Goal: Transaction & Acquisition: Purchase product/service

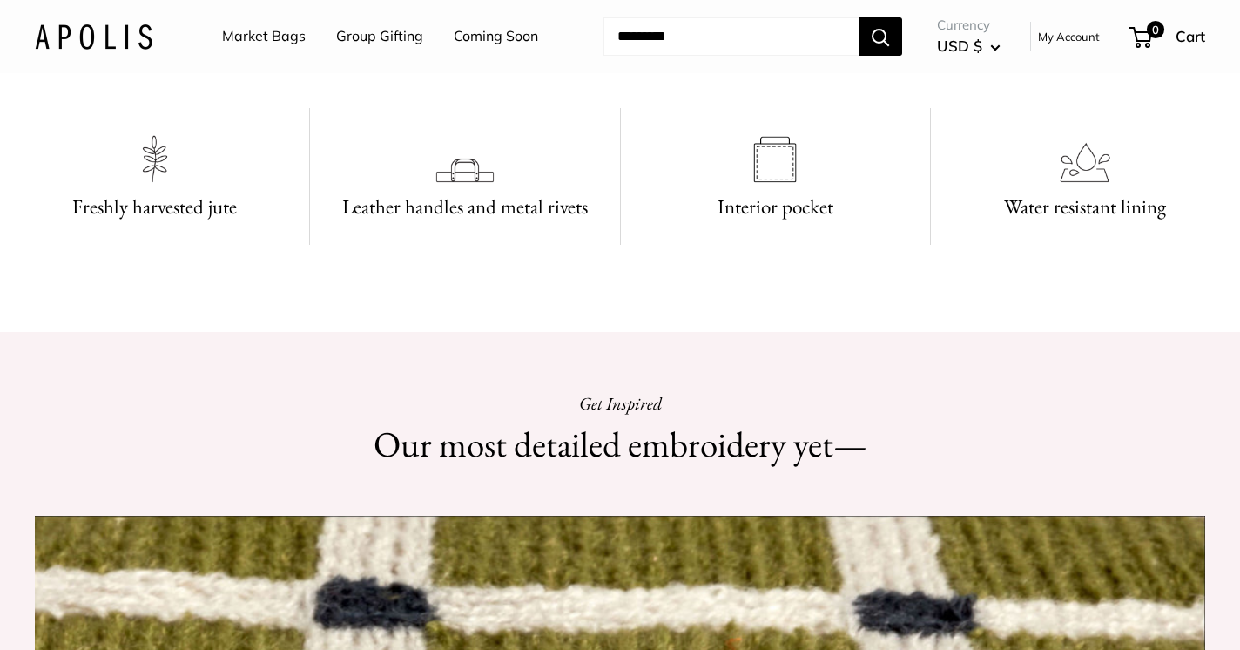
scroll to position [1729, 0]
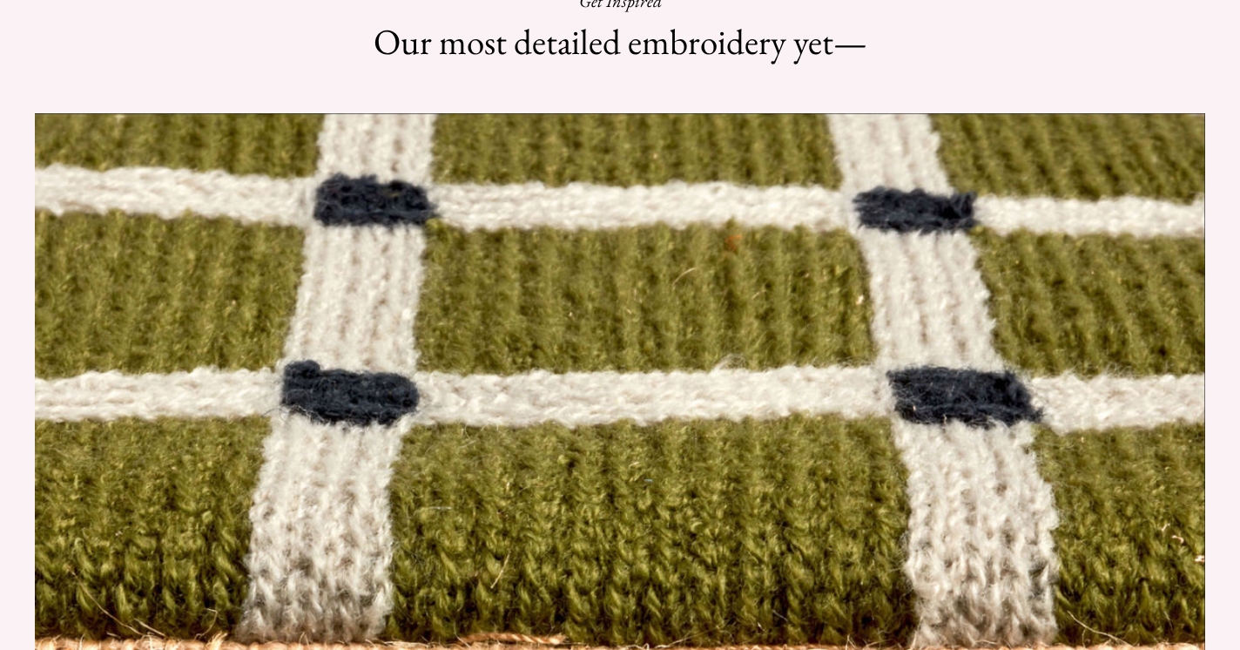
drag, startPoint x: 830, startPoint y: 424, endPoint x: 945, endPoint y: 75, distance: 367.6
click at [945, 75] on html "Add $150 for USA FREE SHIPPING! Help Center Text Us Email Us *** *** *** *** **…" at bounding box center [620, 325] width 1240 height 650
click at [945, 83] on html "Add $150 for USA FREE SHIPPING! Help Center Text Us Email Us *** *** *** *** **…" at bounding box center [620, 325] width 1240 height 650
click at [948, 80] on html "Add $150 for USA FREE SHIPPING! Help Center Text Us Email Us *** *** *** *** **…" at bounding box center [620, 325] width 1240 height 650
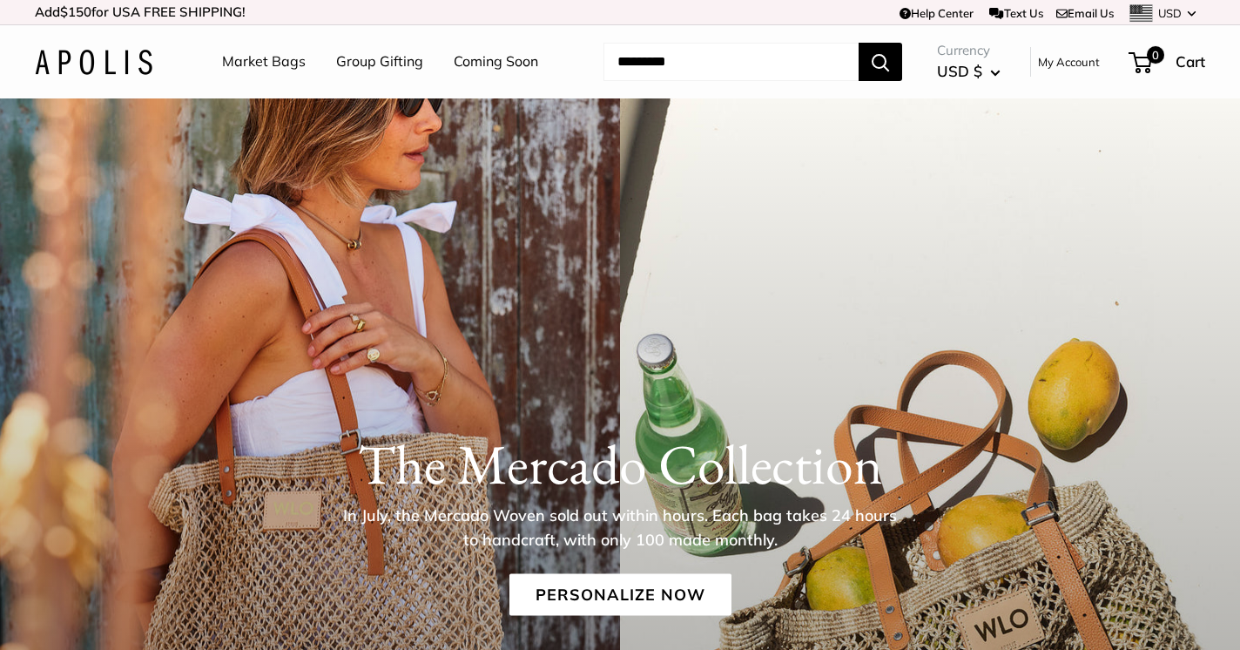
scroll to position [1729, 0]
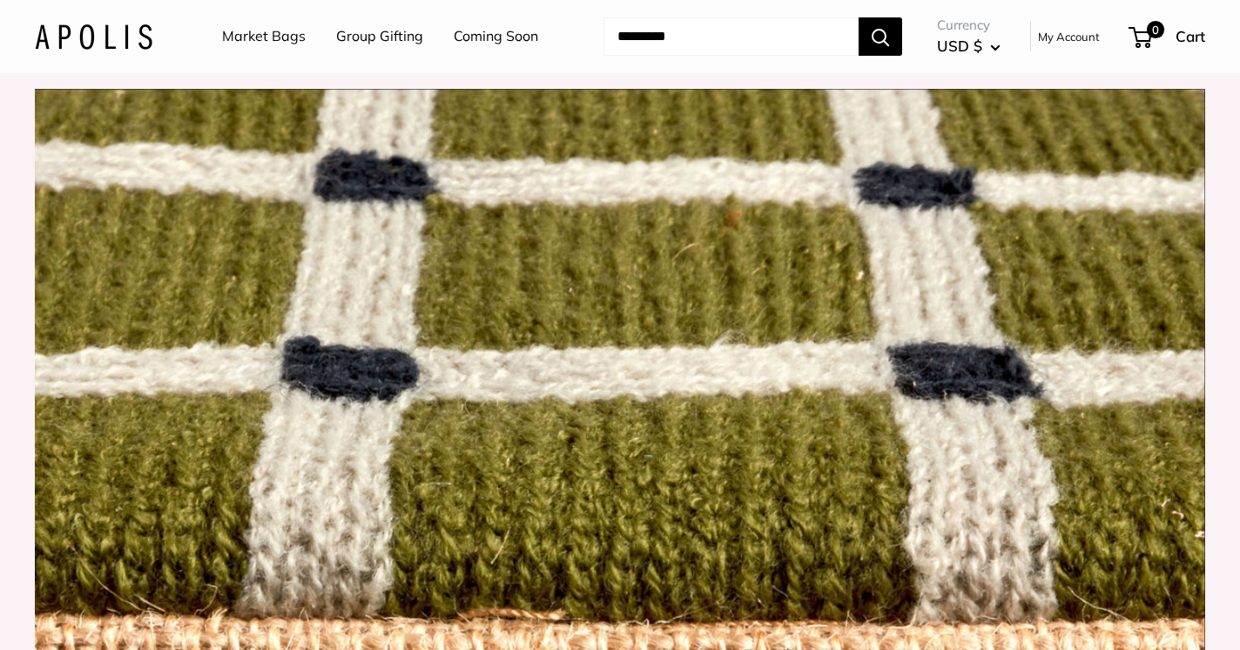
click at [259, 37] on link "Market Bags" at bounding box center [264, 37] width 84 height 26
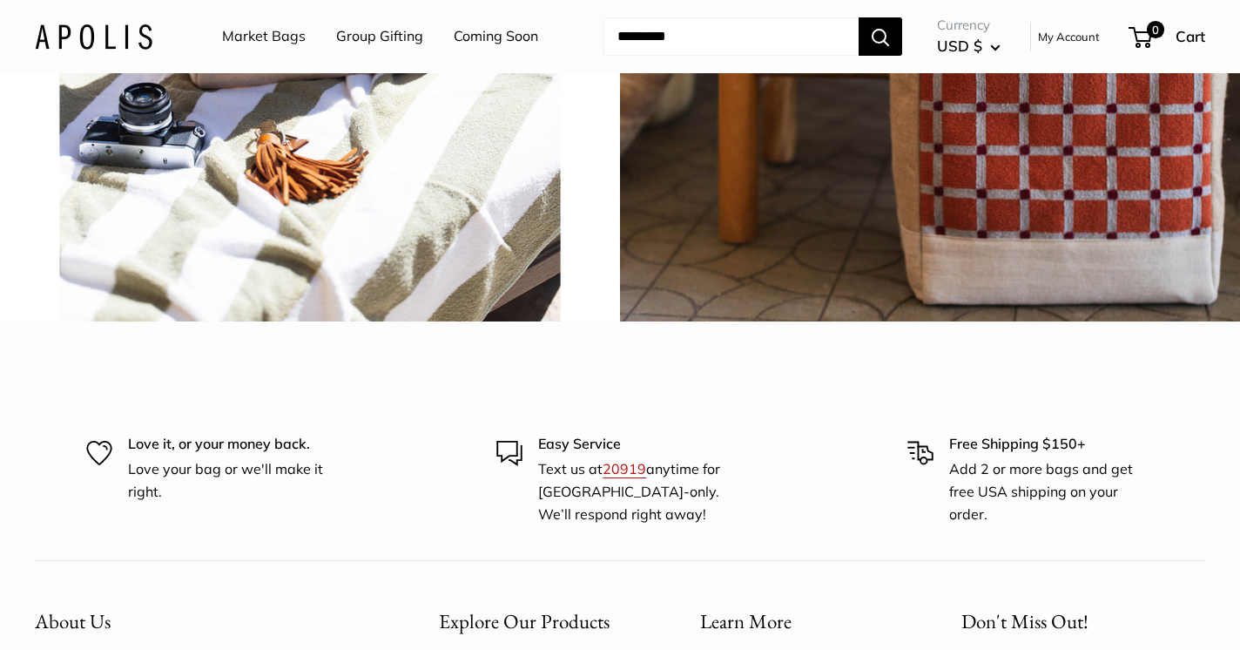
scroll to position [4228, 0]
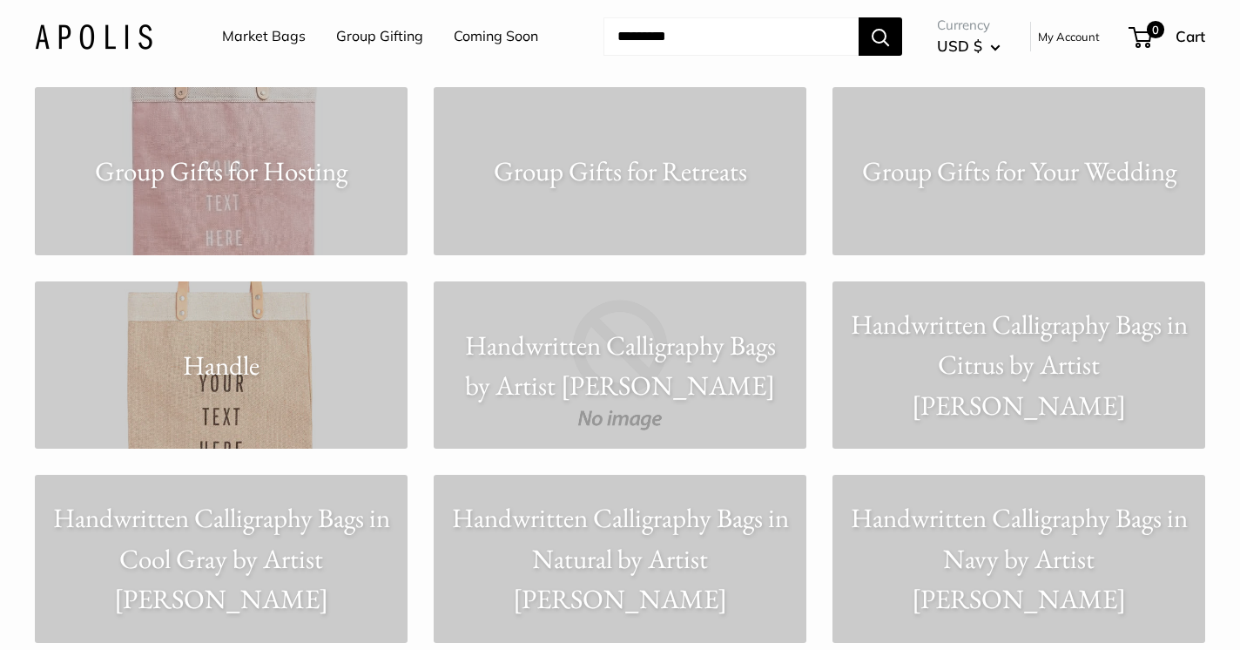
scroll to position [5768, 0]
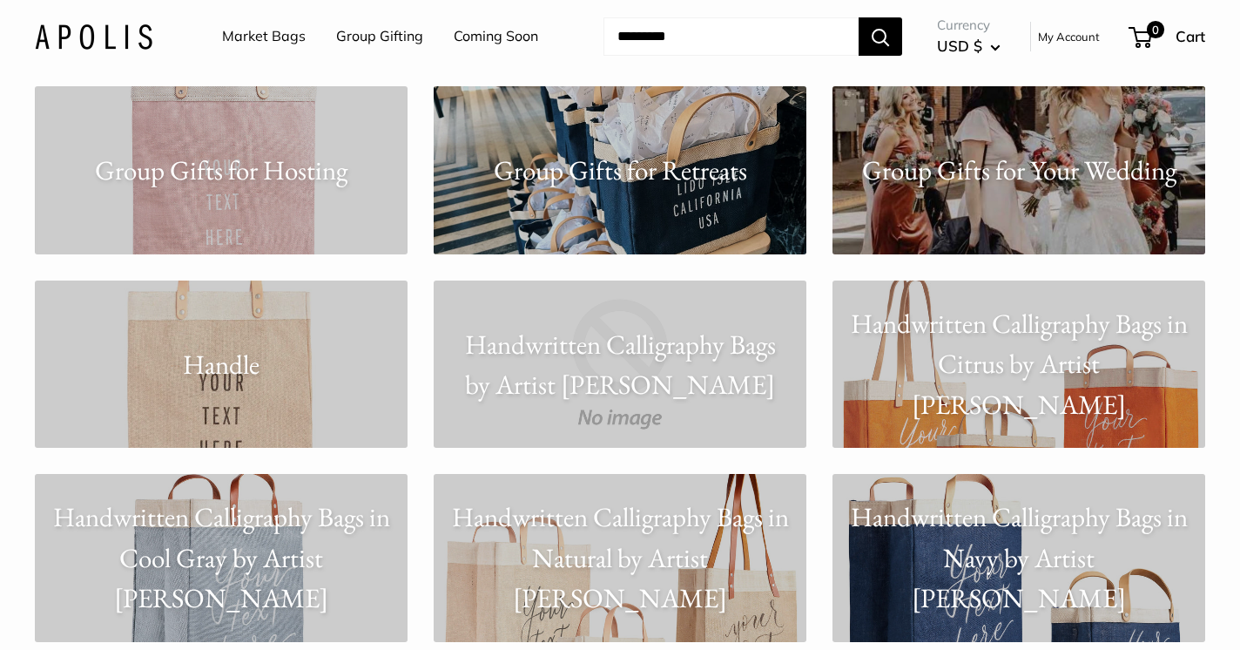
click at [702, 173] on p "Group Gifts for Retreats" at bounding box center [620, 170] width 373 height 41
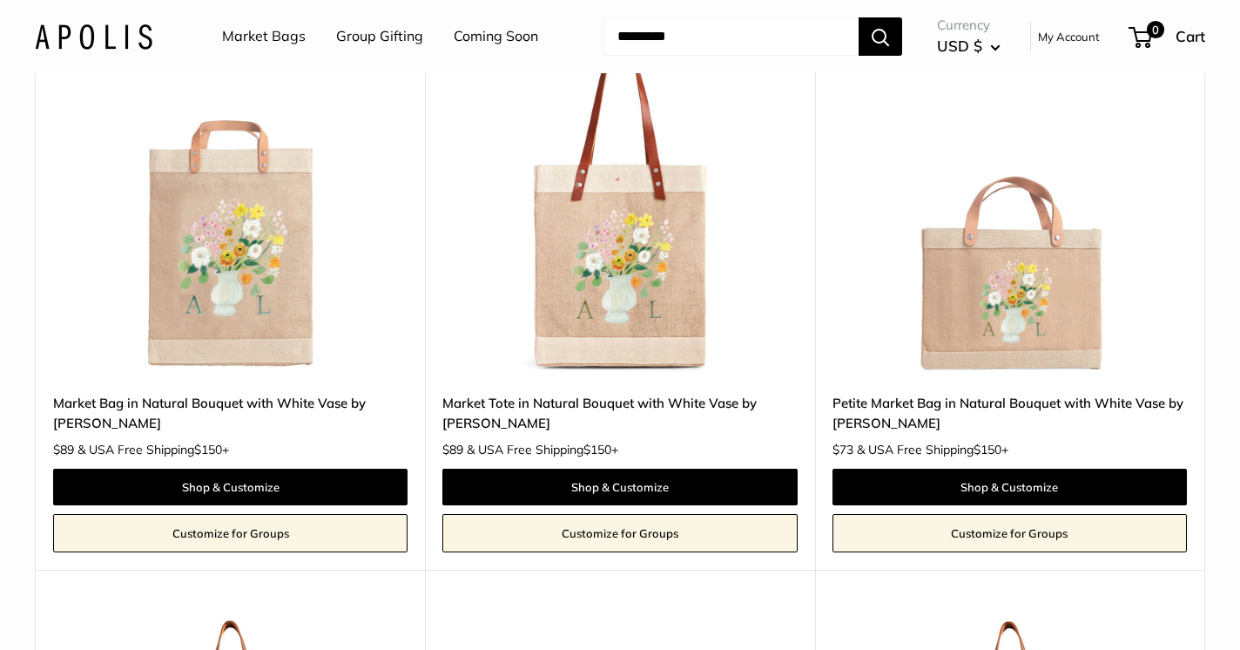
scroll to position [4758, 0]
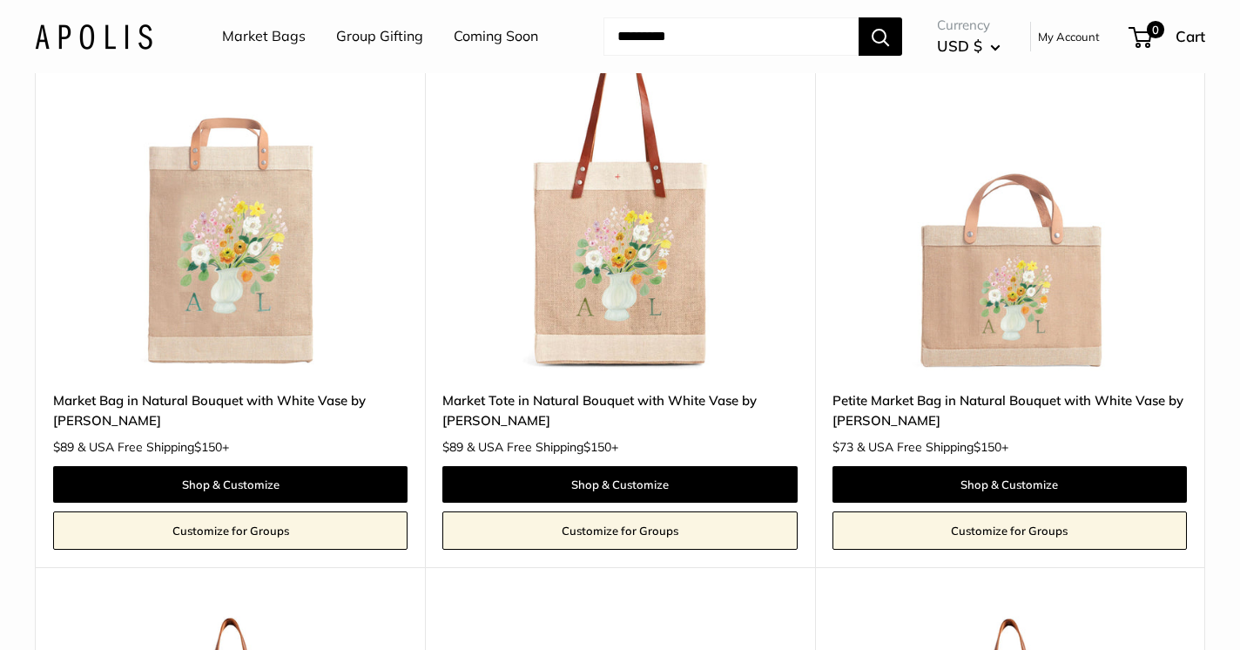
click at [0, 0] on img at bounding box center [0, 0] width 0 height 0
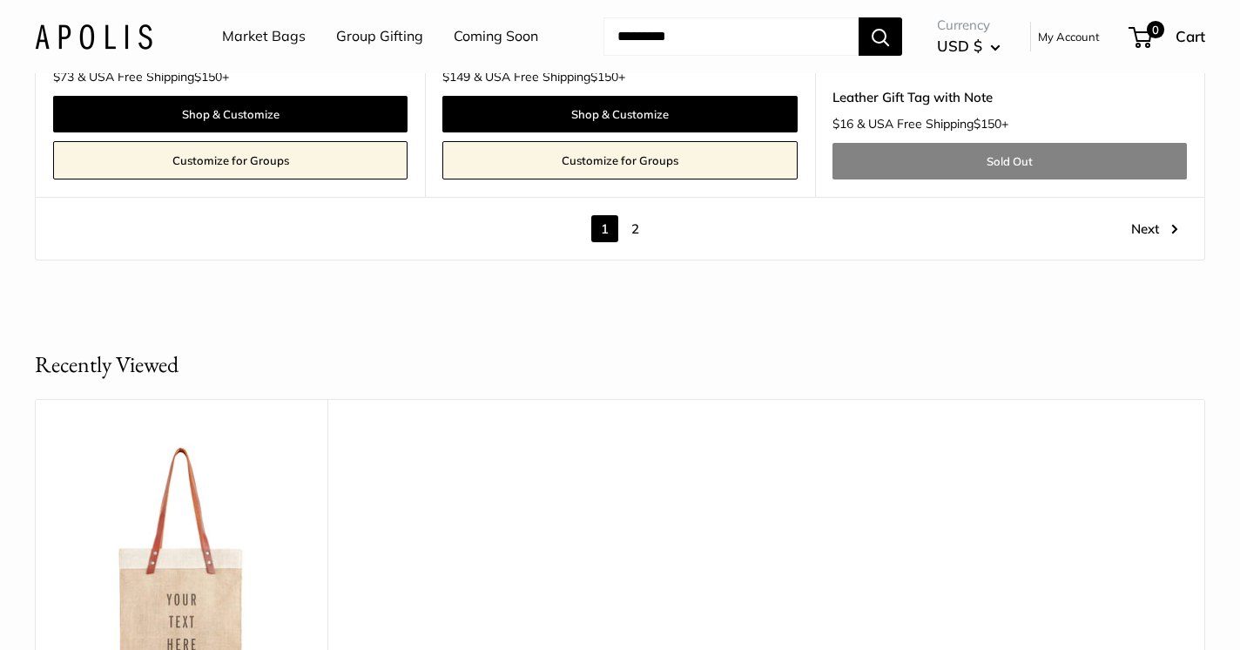
scroll to position [9856, 0]
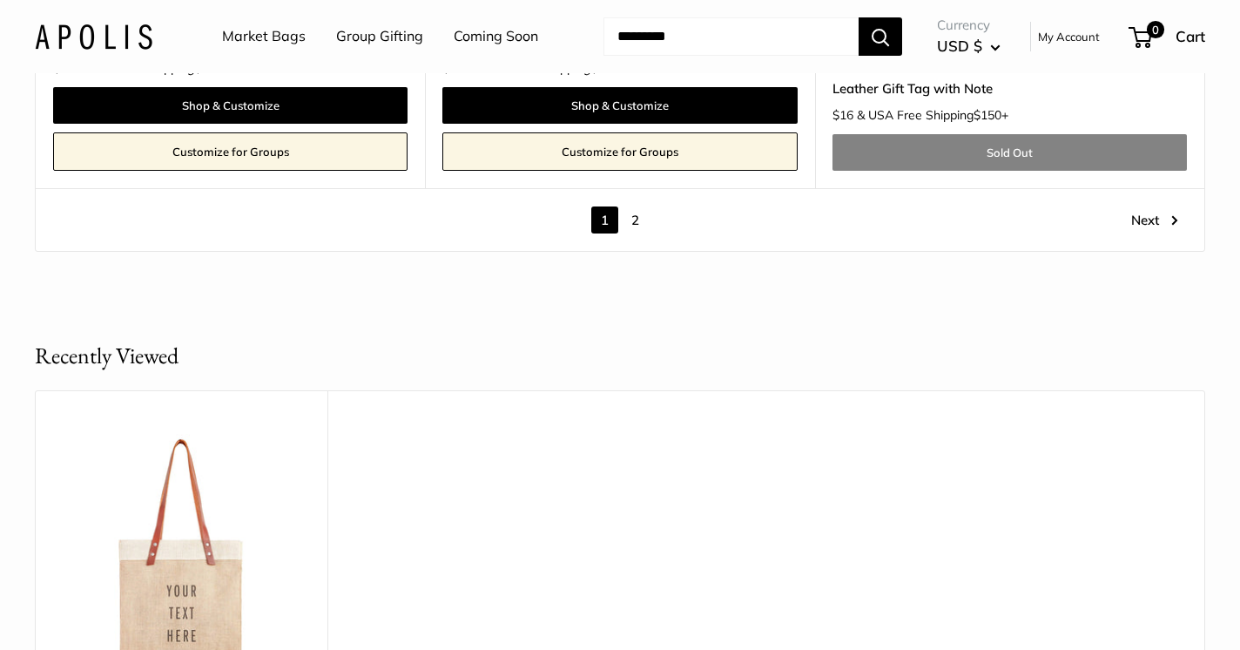
click at [635, 206] on link "2" at bounding box center [635, 219] width 27 height 27
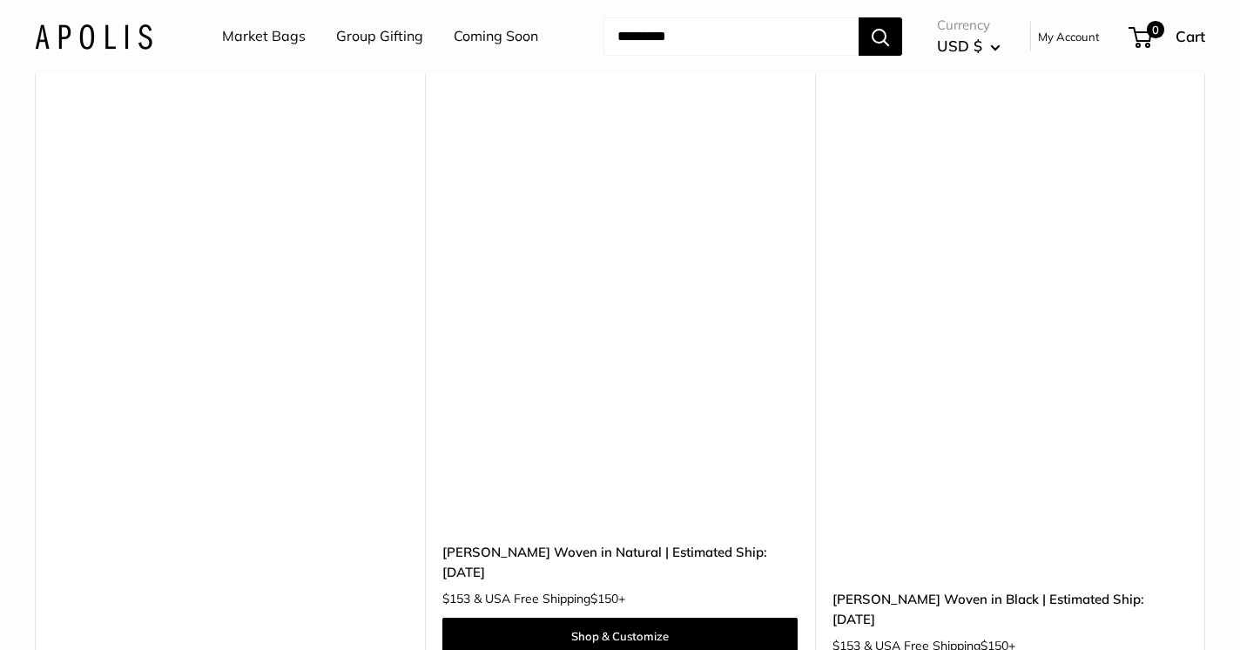
scroll to position [1662, 0]
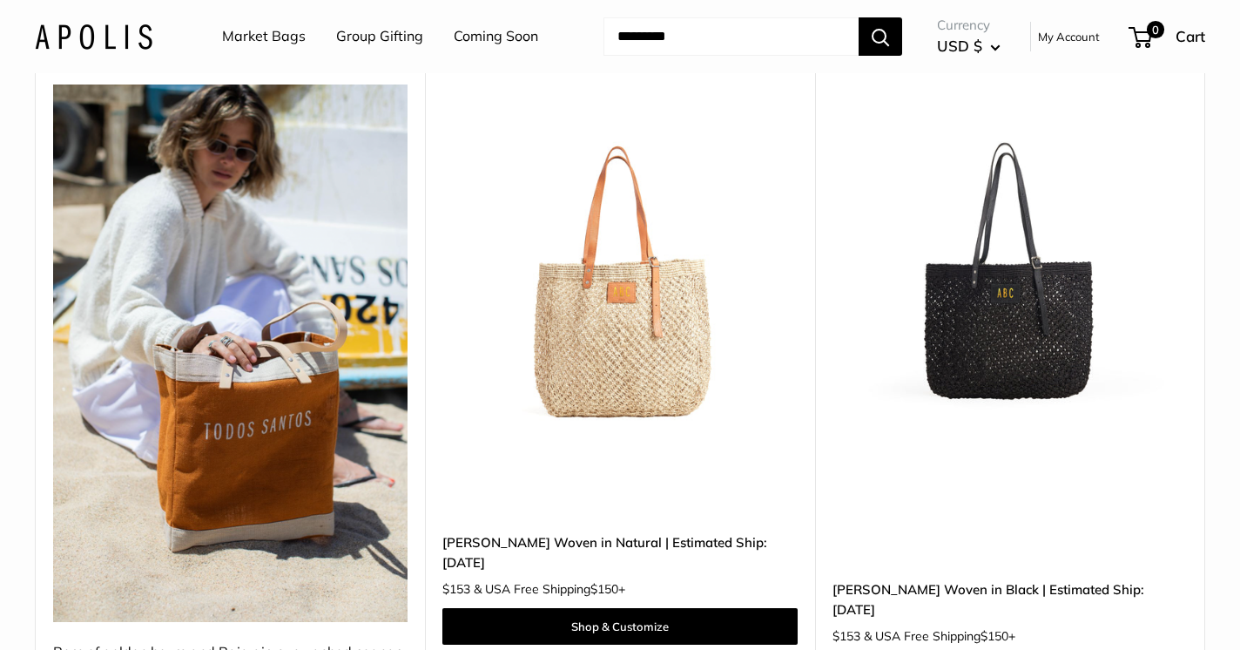
click at [0, 0] on img at bounding box center [0, 0] width 0 height 0
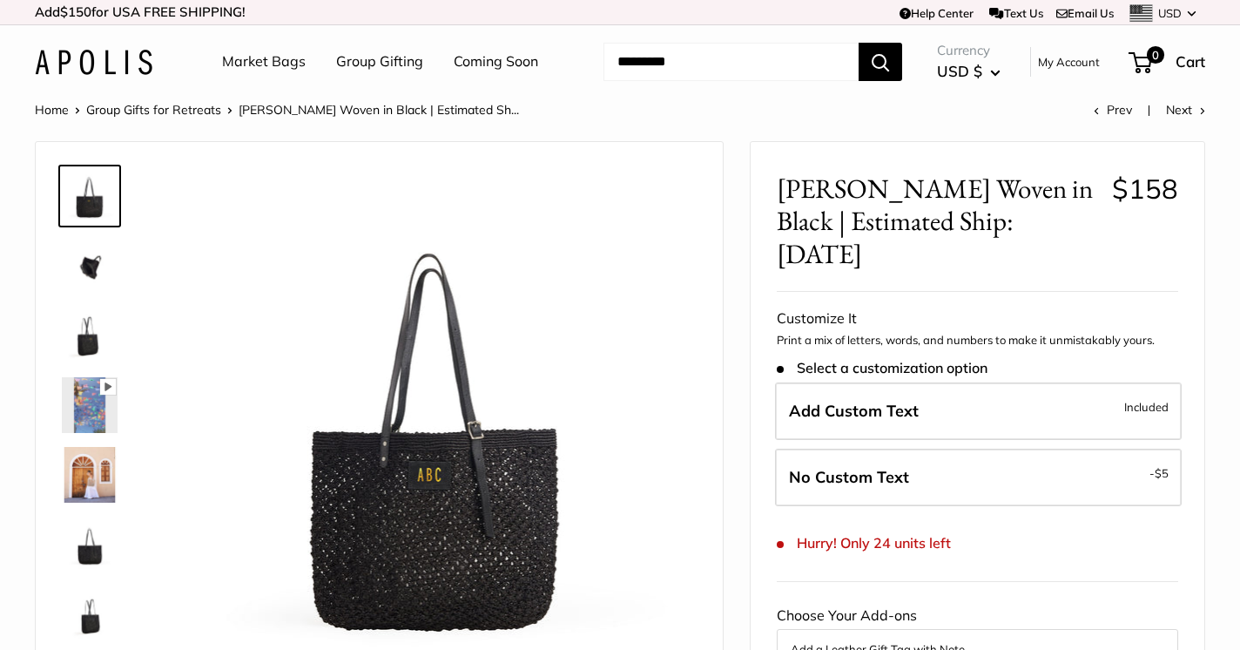
click at [92, 338] on img at bounding box center [90, 335] width 56 height 56
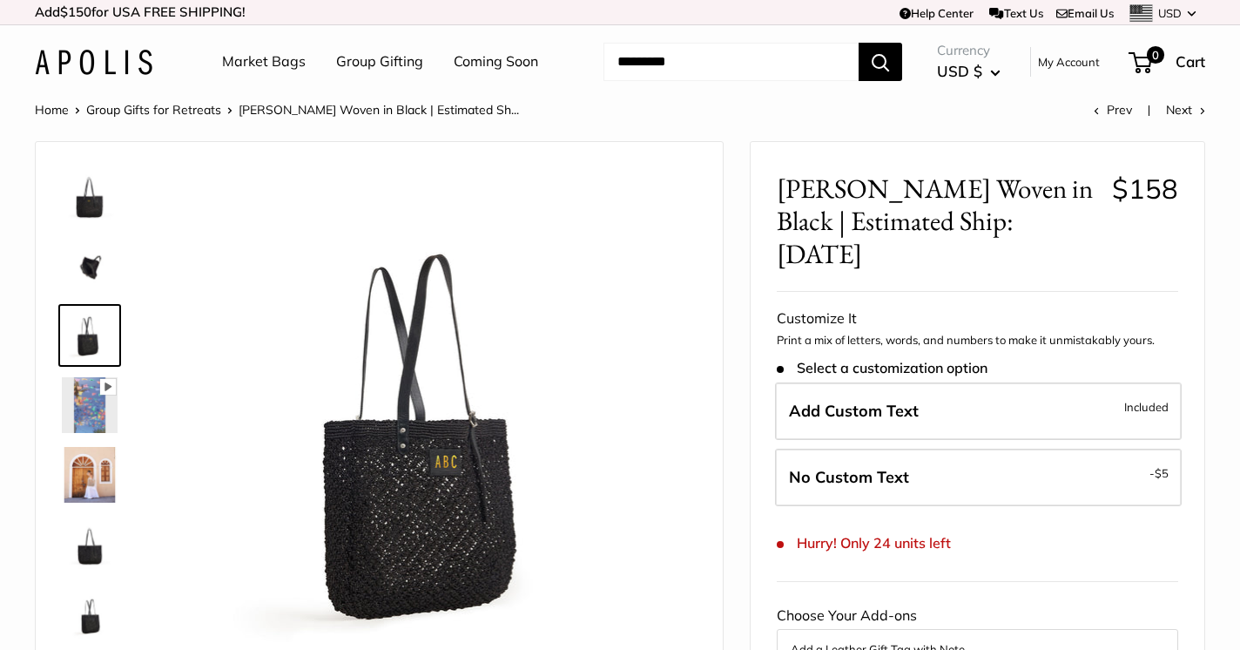
click at [91, 477] on img at bounding box center [90, 475] width 56 height 56
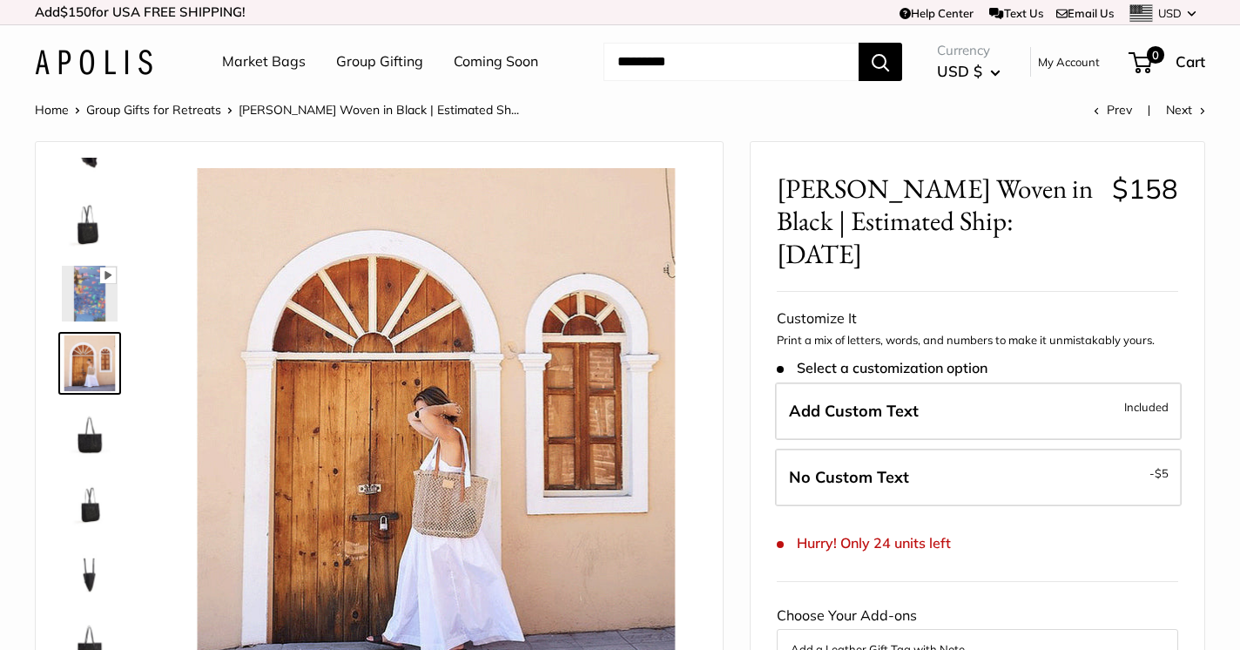
scroll to position [111, 0]
click at [91, 289] on img at bounding box center [90, 294] width 56 height 56
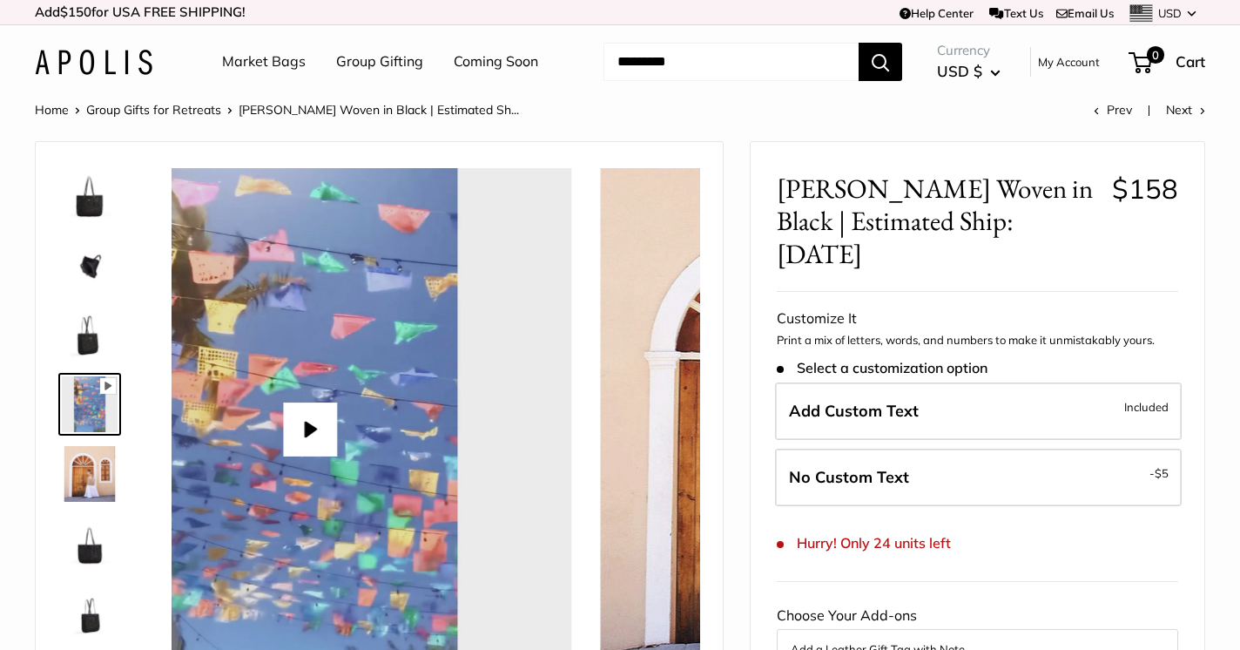
scroll to position [0, 0]
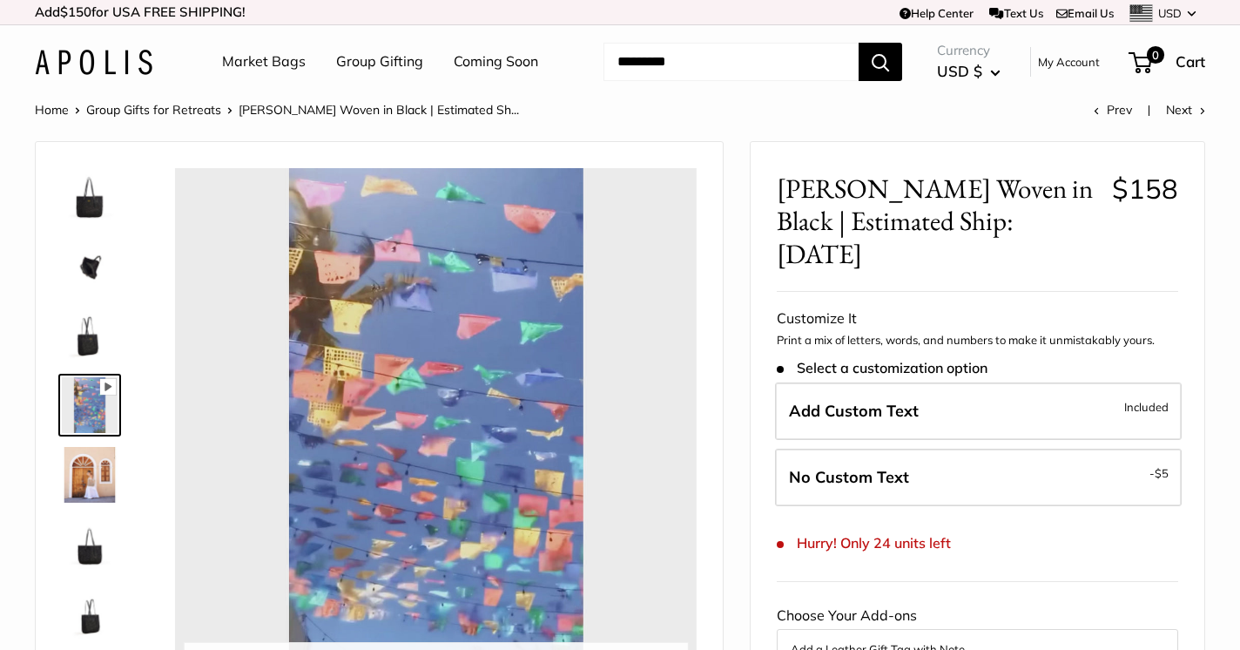
click at [441, 424] on div at bounding box center [436, 429] width 522 height 522
click at [441, 424] on button "Play" at bounding box center [436, 429] width 54 height 54
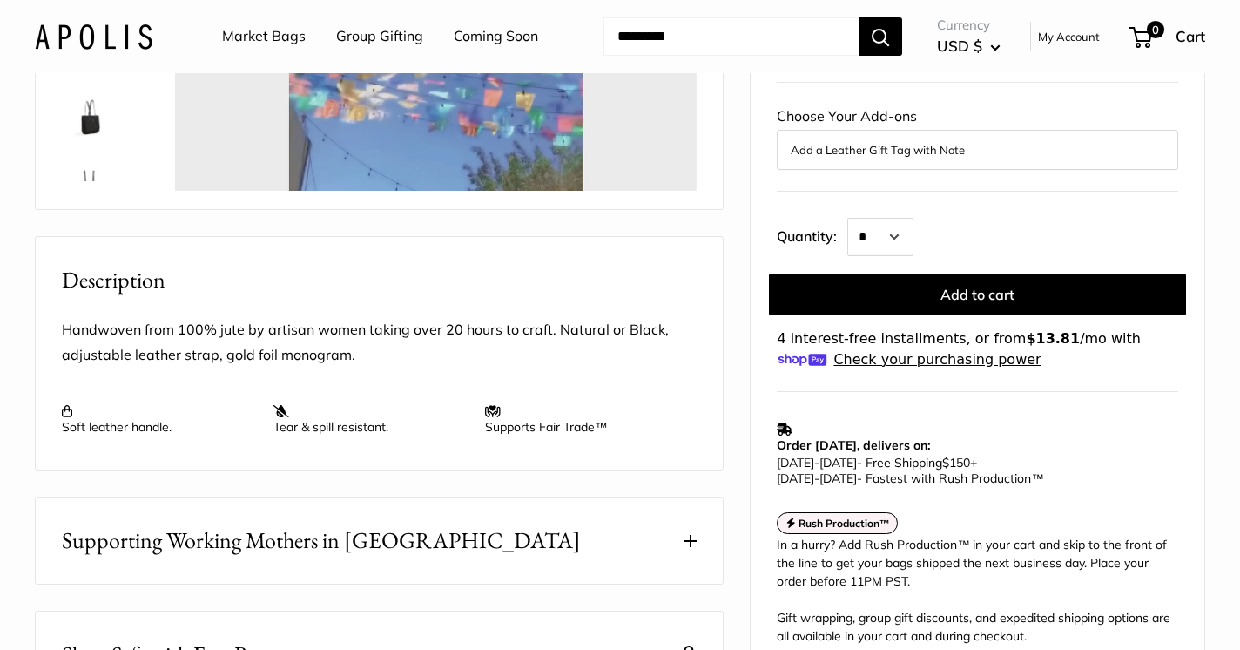
scroll to position [503, 0]
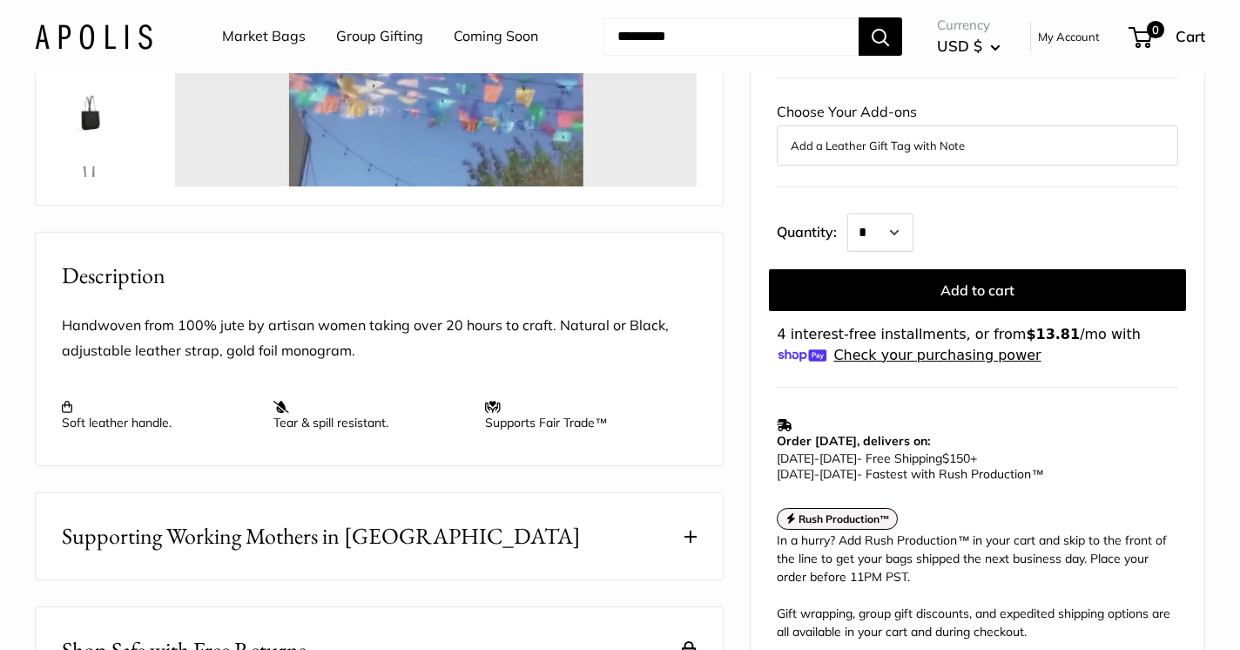
type input "*"
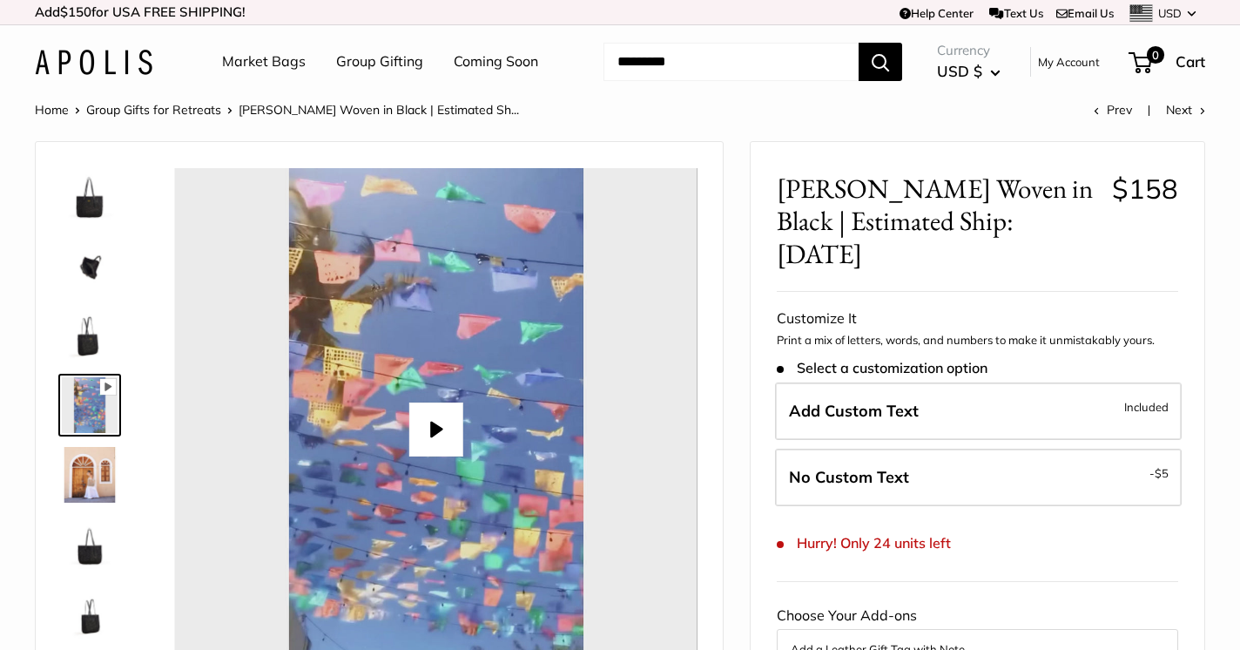
scroll to position [0, 0]
